Goal: Transaction & Acquisition: Book appointment/travel/reservation

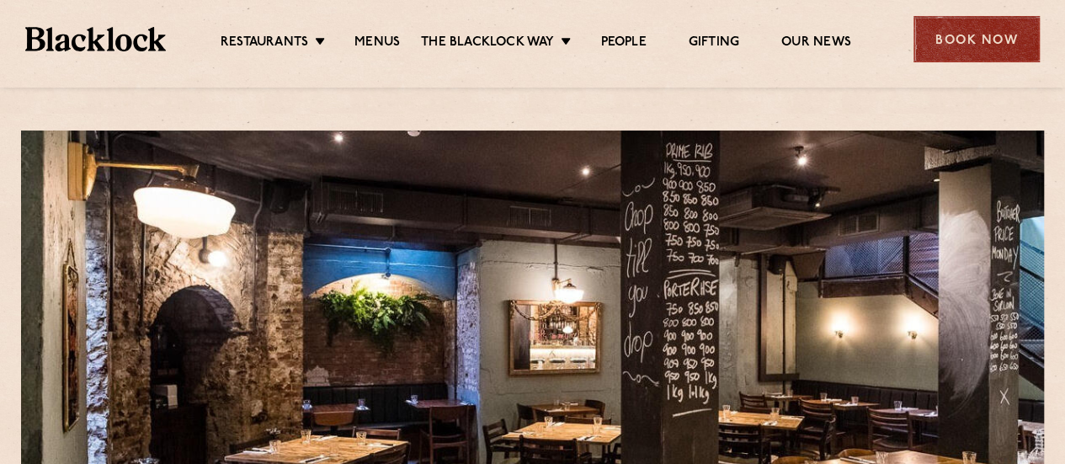
click at [997, 31] on div "Book Now" at bounding box center [977, 39] width 126 height 46
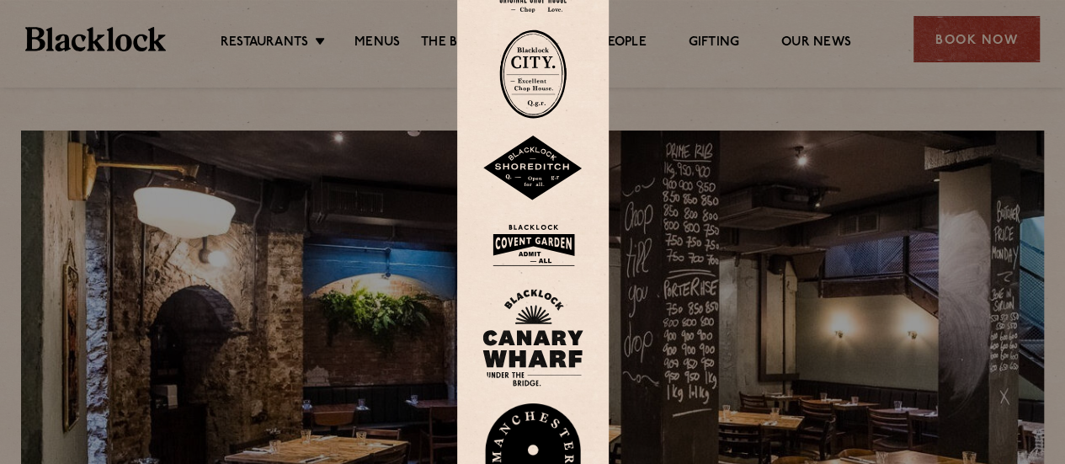
click at [557, 78] on img at bounding box center [532, 73] width 67 height 89
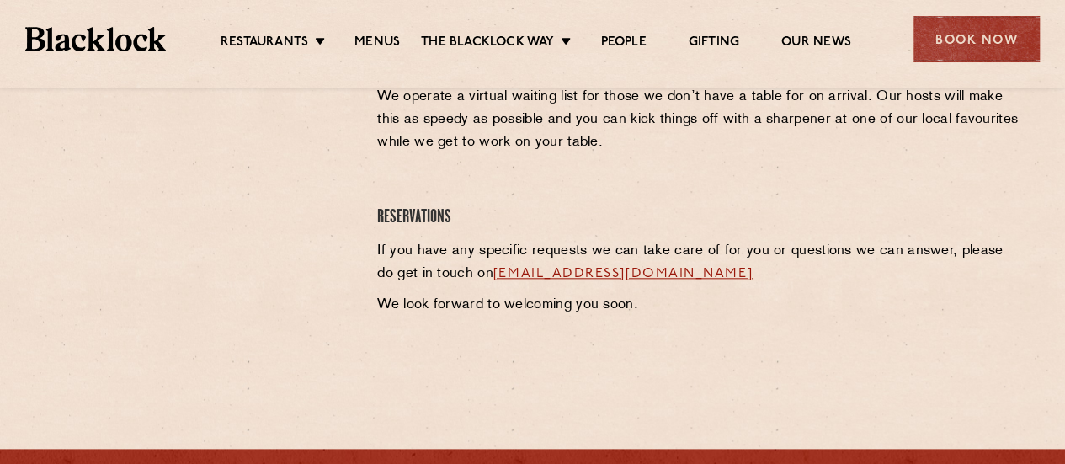
scroll to position [809, 0]
